Goal: Task Accomplishment & Management: Manage account settings

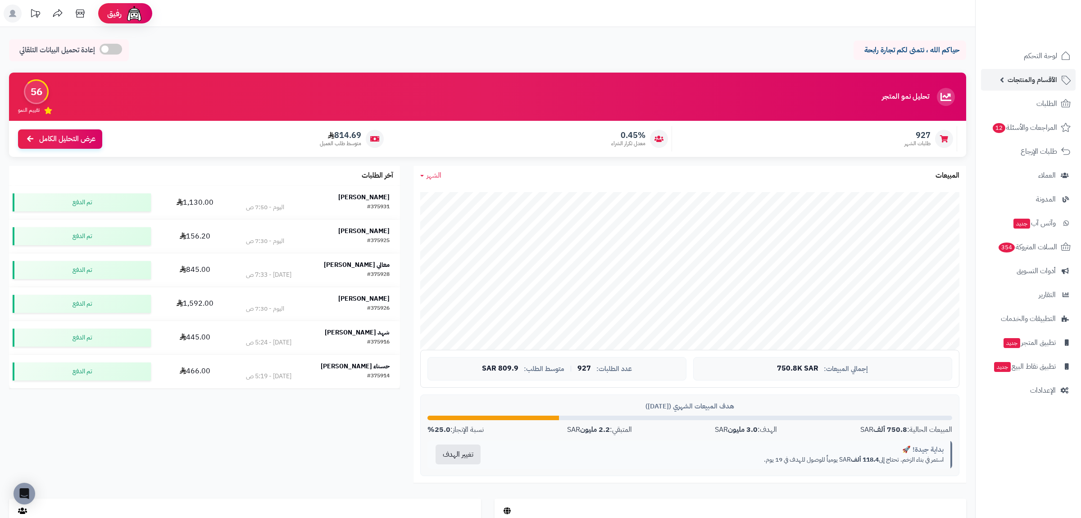
click at [1017, 80] on span "الأقسام والمنتجات" at bounding box center [1033, 79] width 50 height 13
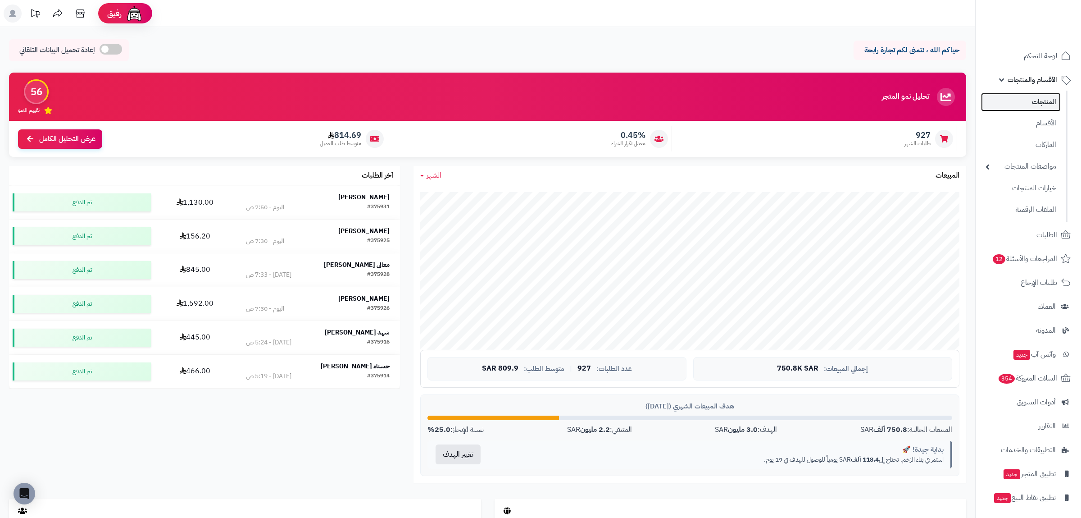
click at [1020, 108] on link "المنتجات" at bounding box center [1021, 102] width 80 height 18
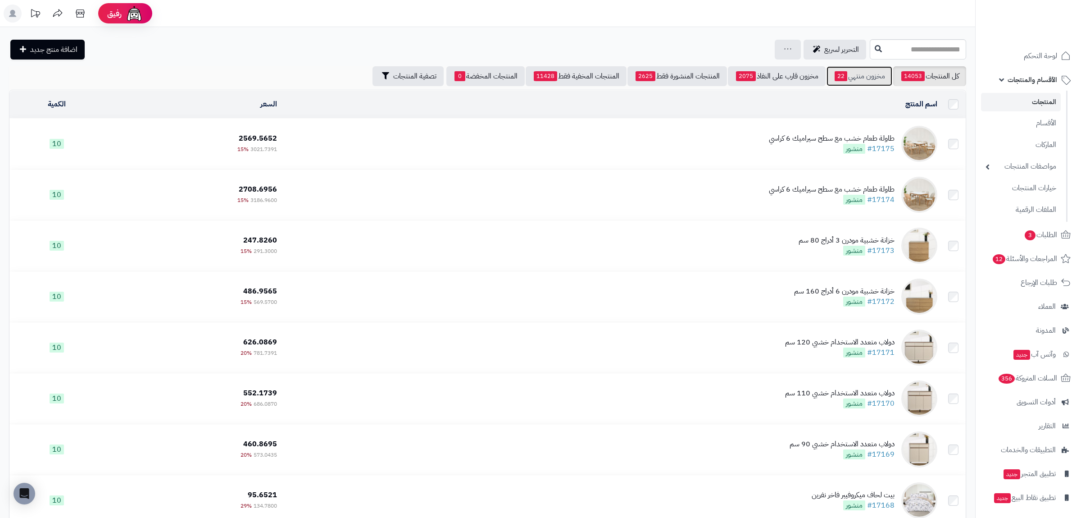
click at [859, 73] on link "مخزون منتهي 22" at bounding box center [860, 76] width 66 height 20
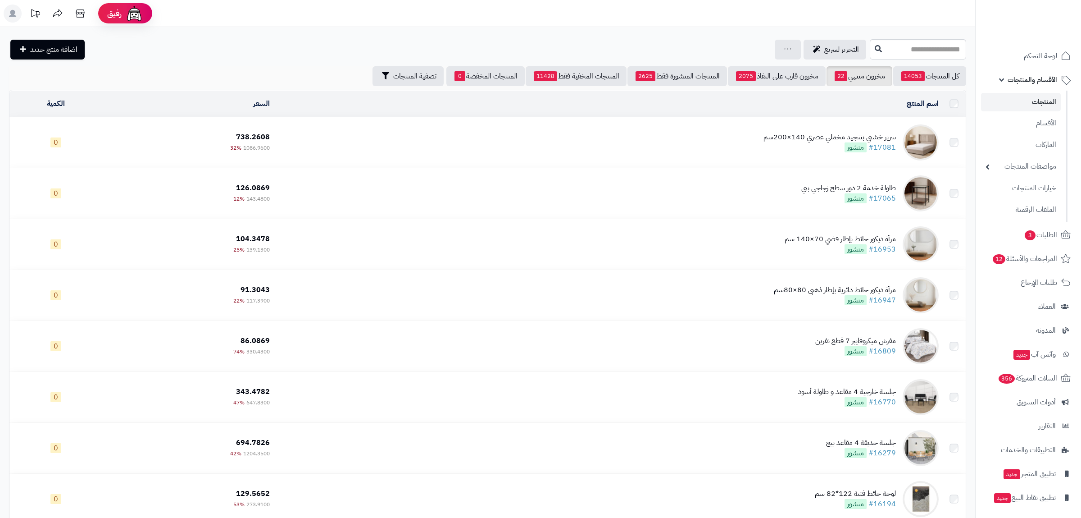
scroll to position [210, 0]
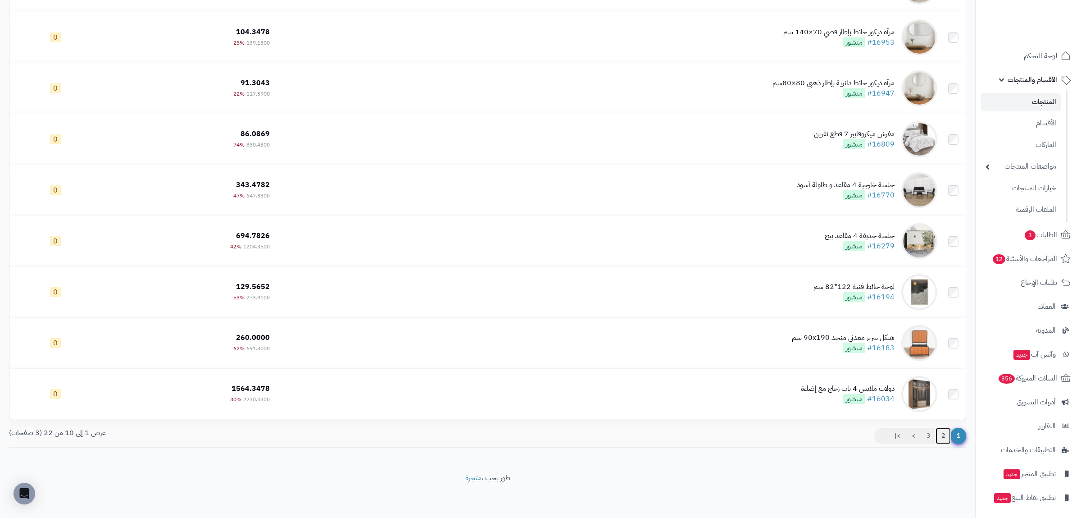
click at [940, 435] on link "2" at bounding box center [943, 435] width 15 height 16
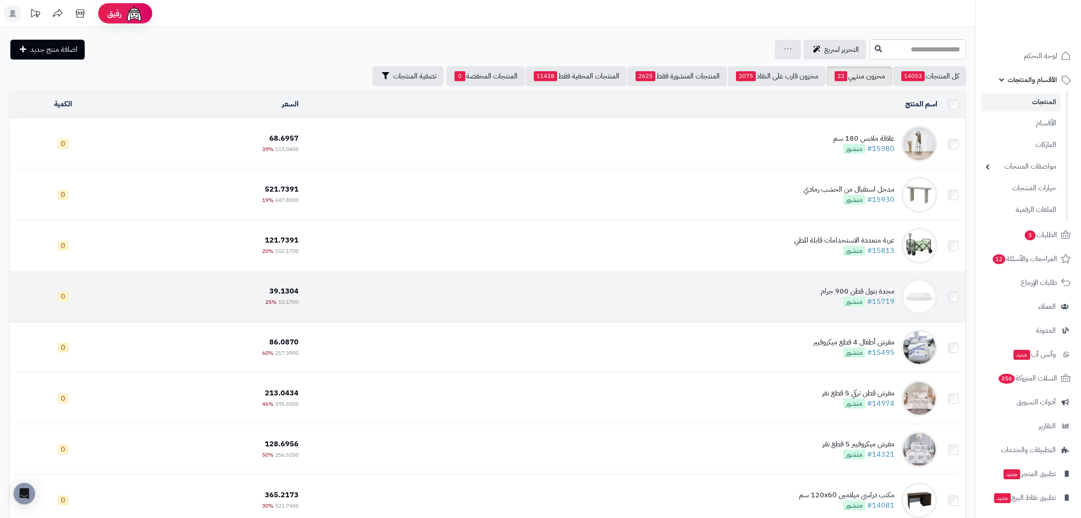
scroll to position [210, 0]
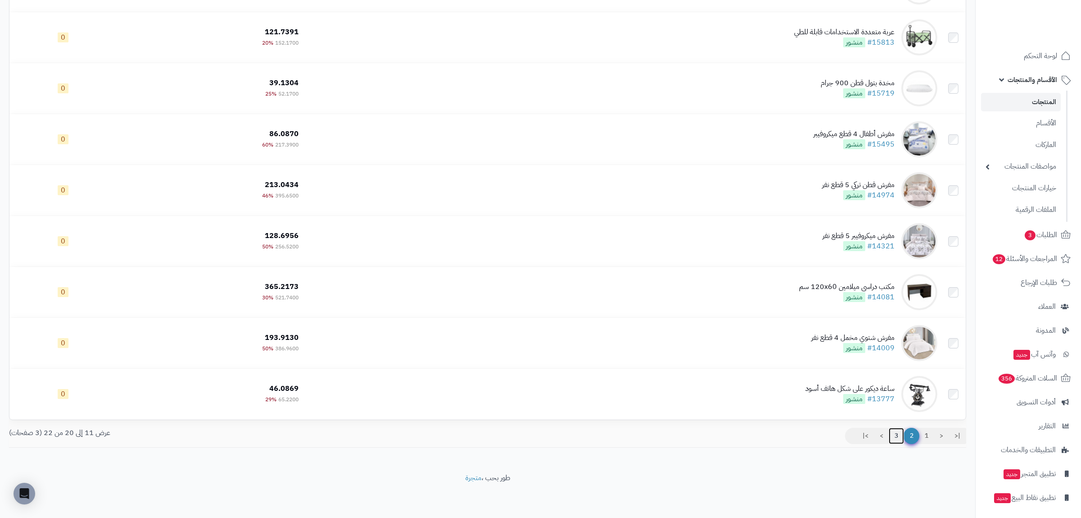
click at [897, 435] on link "3" at bounding box center [896, 435] width 15 height 16
